Goal: Task Accomplishment & Management: Use online tool/utility

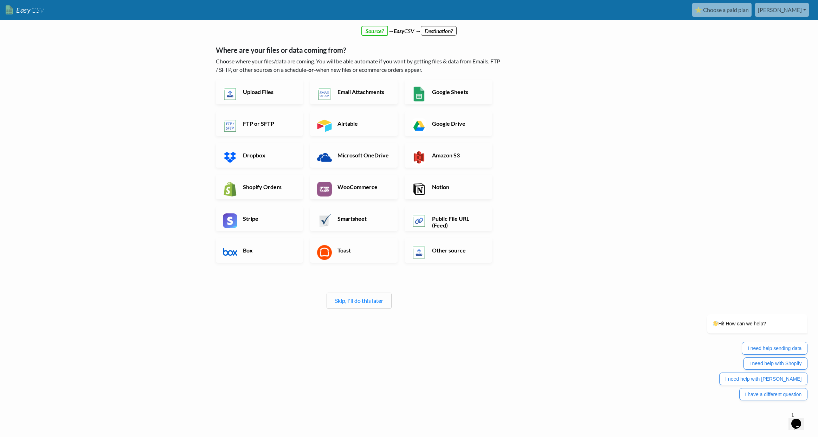
click at [96, 129] on body "Easy CSV ⭐ Choose a paid plan daniel Anchorsaweighmedia All Flows All CSV Gener…" at bounding box center [409, 188] width 818 height 377
click at [367, 184] on h6 "WooCommerce" at bounding box center [363, 186] width 55 height 7
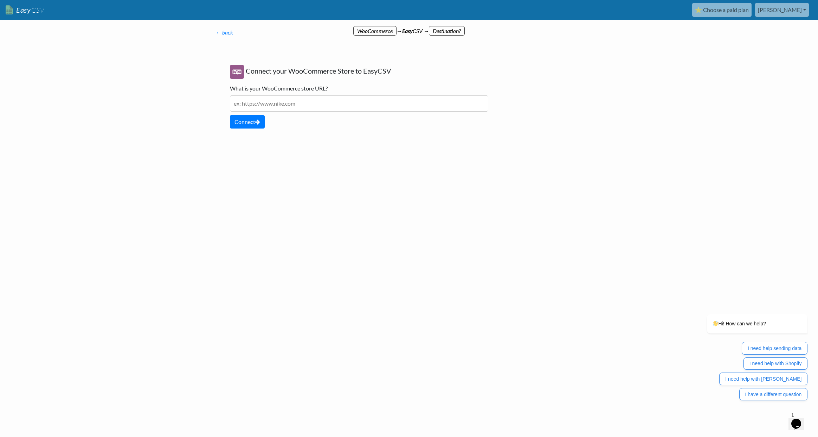
click at [268, 105] on input "text" at bounding box center [359, 103] width 259 height 16
paste input "https://wpbwatchco.com/"
type input "https://wpbwatchco.com/"
click at [248, 123] on button "Connect" at bounding box center [247, 121] width 35 height 13
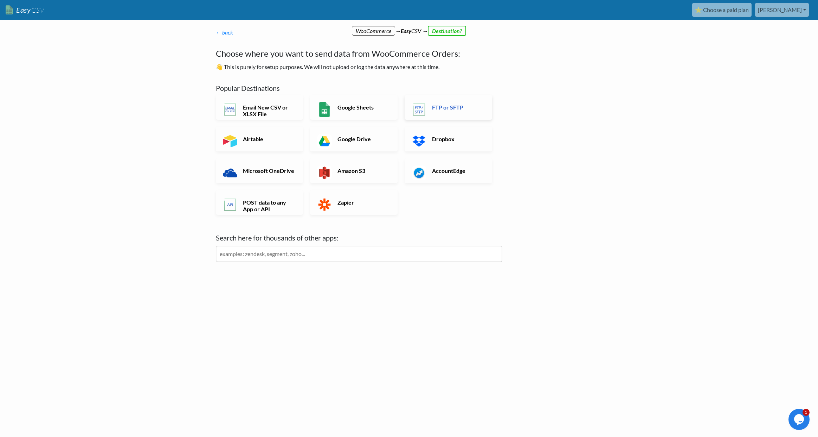
click at [443, 114] on link "FTP or SFTP" at bounding box center [449, 107] width 88 height 25
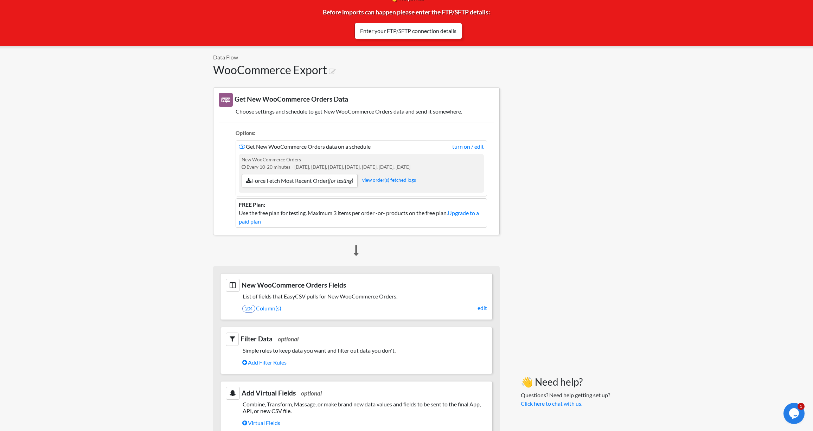
scroll to position [116, 0]
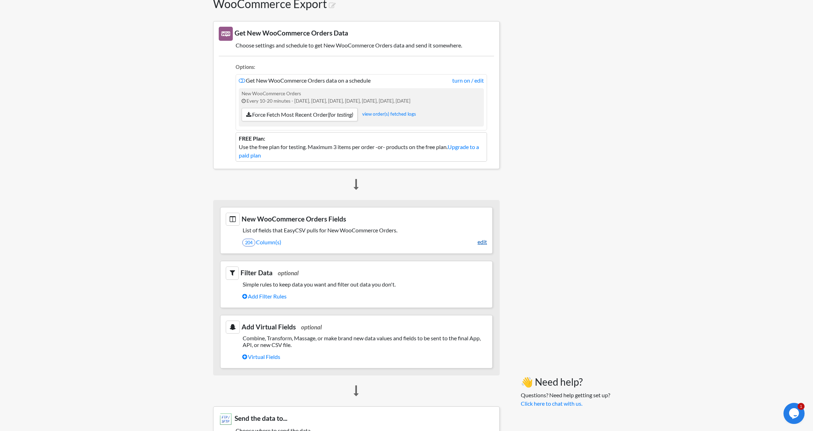
click at [482, 243] on link "edit" at bounding box center [482, 242] width 9 height 8
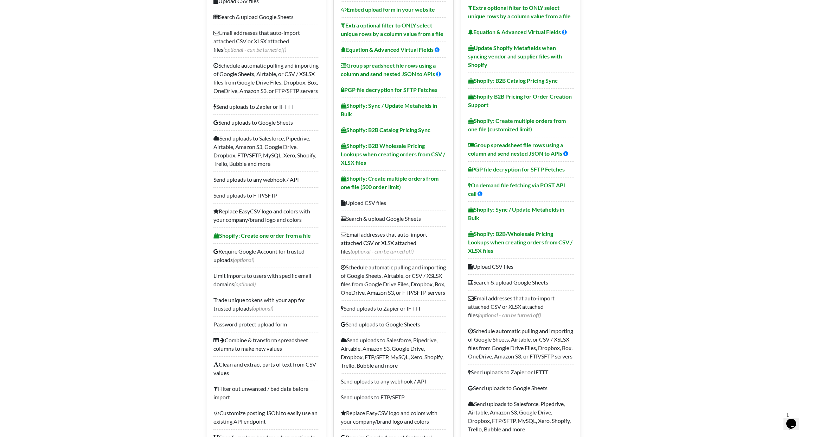
scroll to position [59, 0]
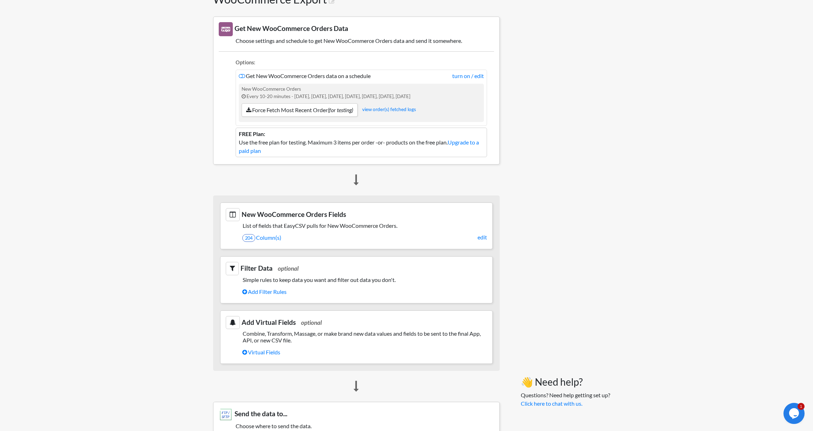
scroll to position [118, 0]
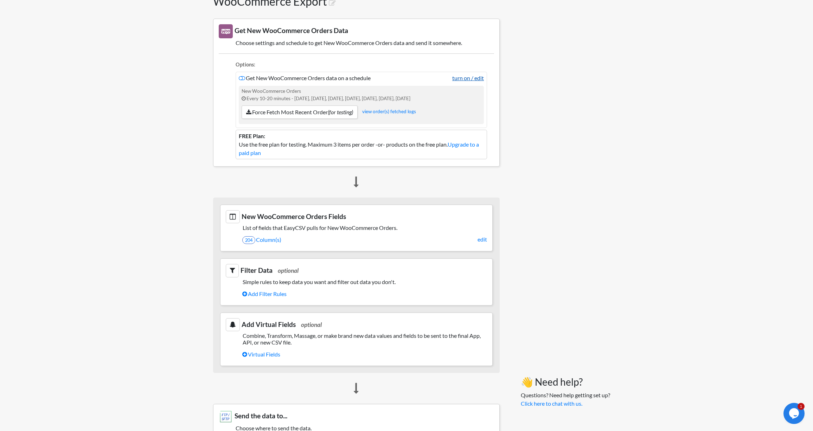
click at [466, 82] on link "turn on / edit" at bounding box center [468, 78] width 32 height 8
click at [481, 241] on link "edit" at bounding box center [482, 239] width 9 height 8
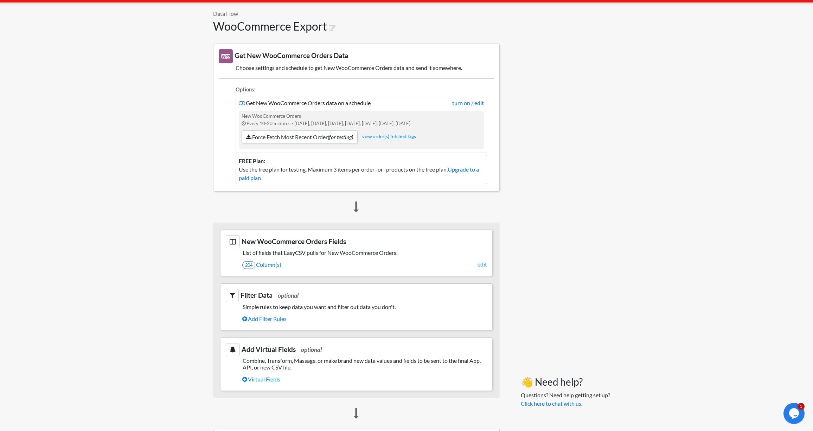
scroll to position [89, 0]
